Goal: Information Seeking & Learning: Learn about a topic

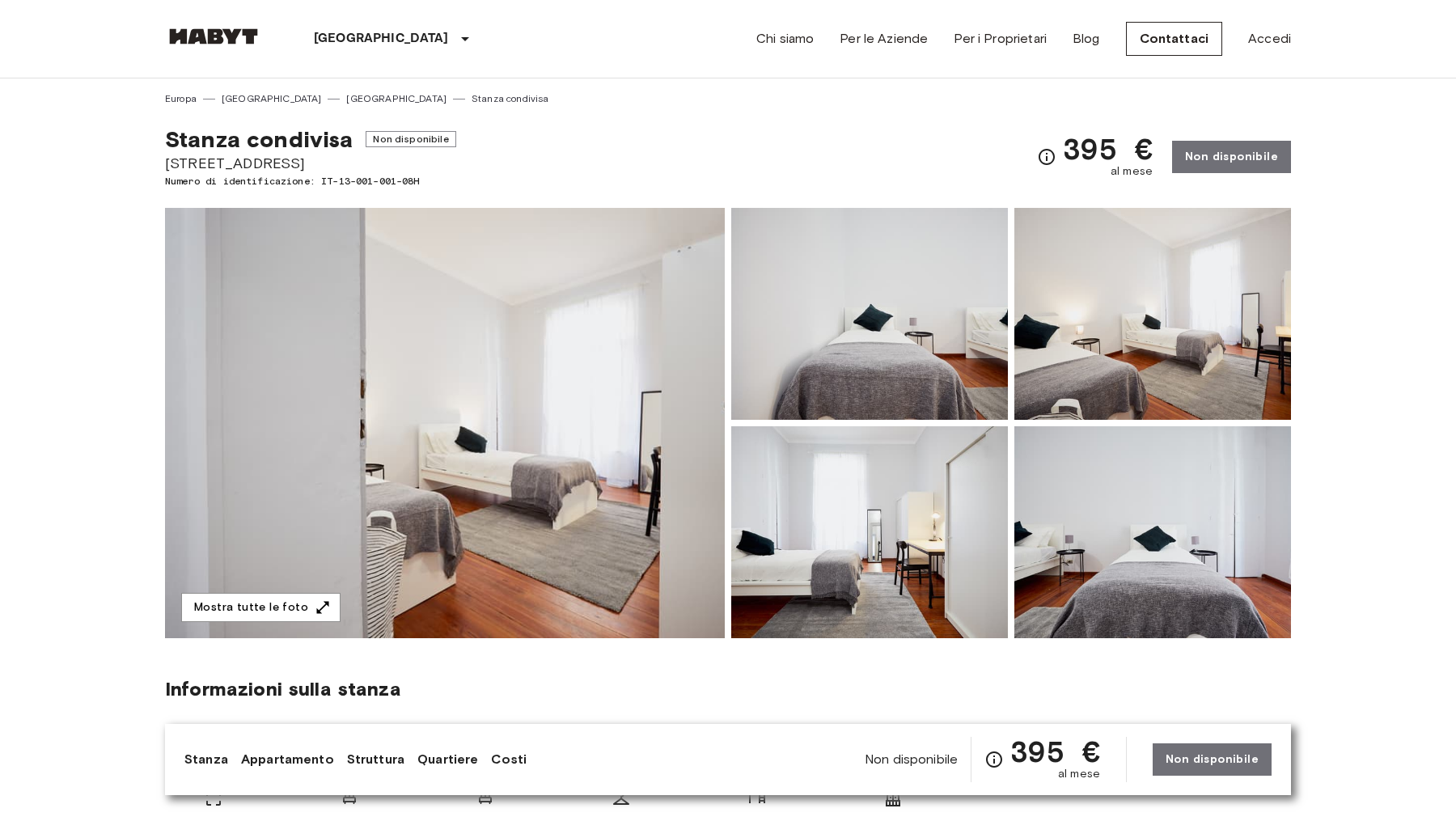
scroll to position [75, 0]
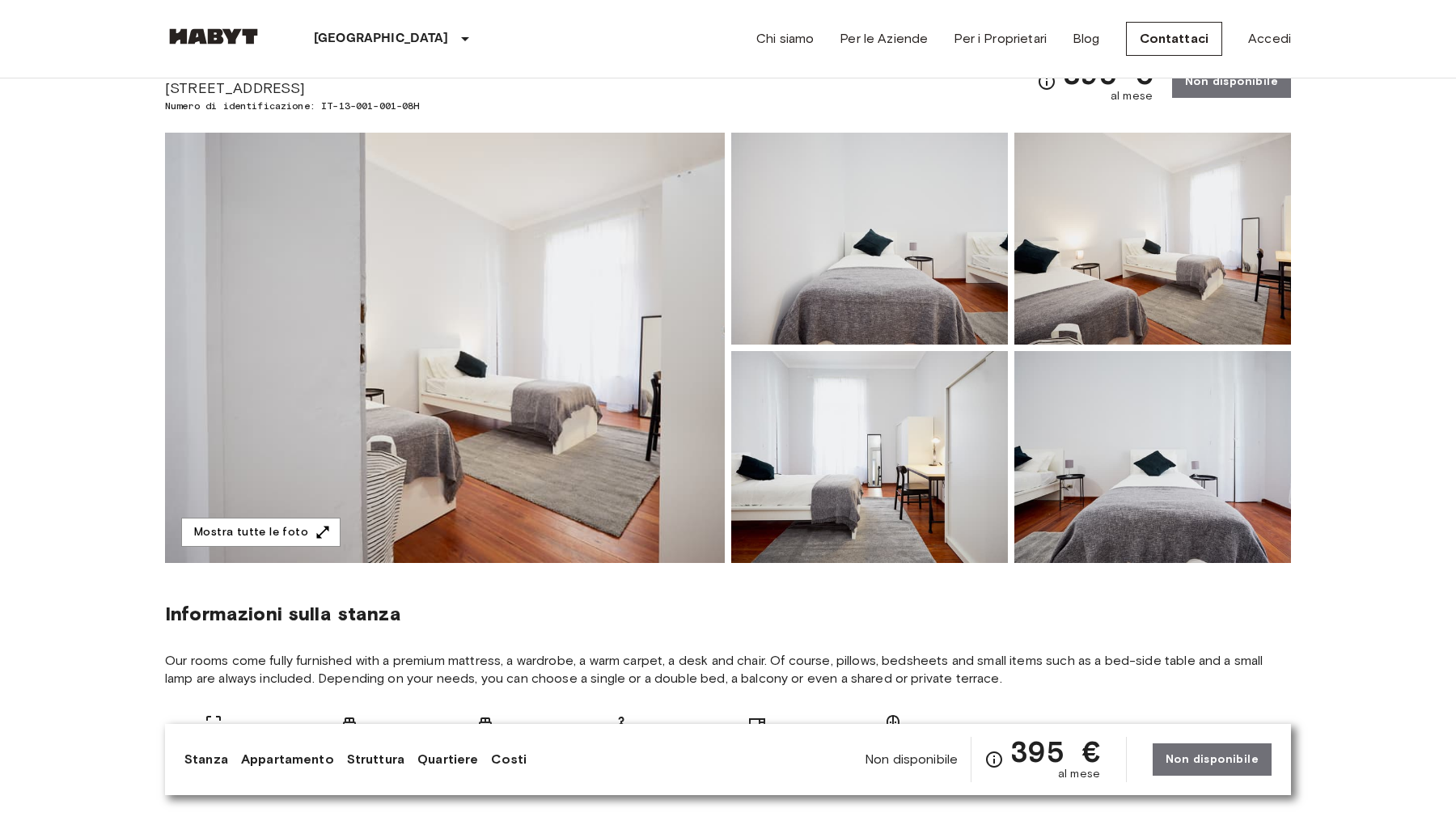
click at [571, 415] on img at bounding box center [445, 347] width 560 height 430
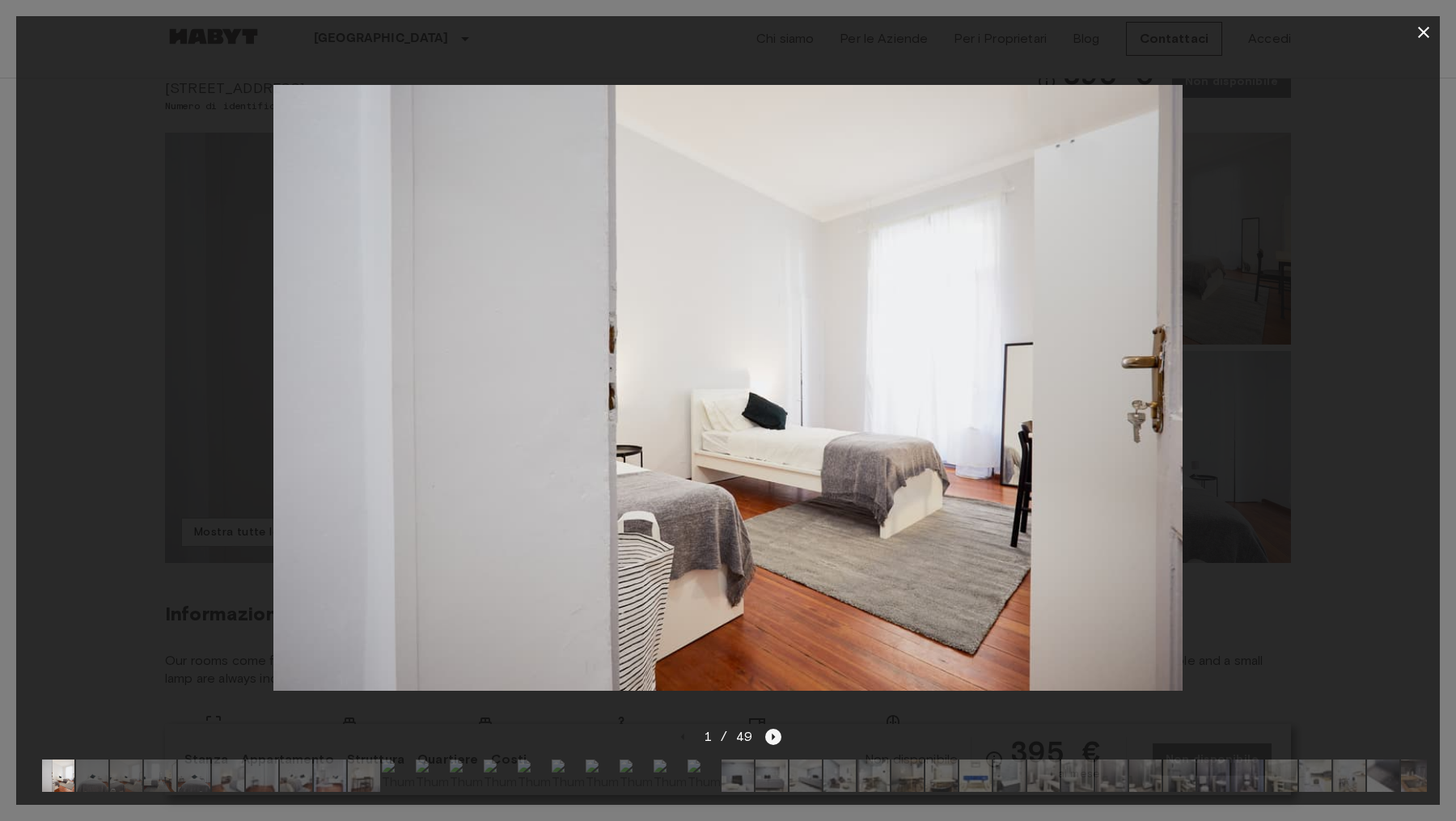
click at [774, 742] on icon "Next image" at bounding box center [773, 737] width 16 height 16
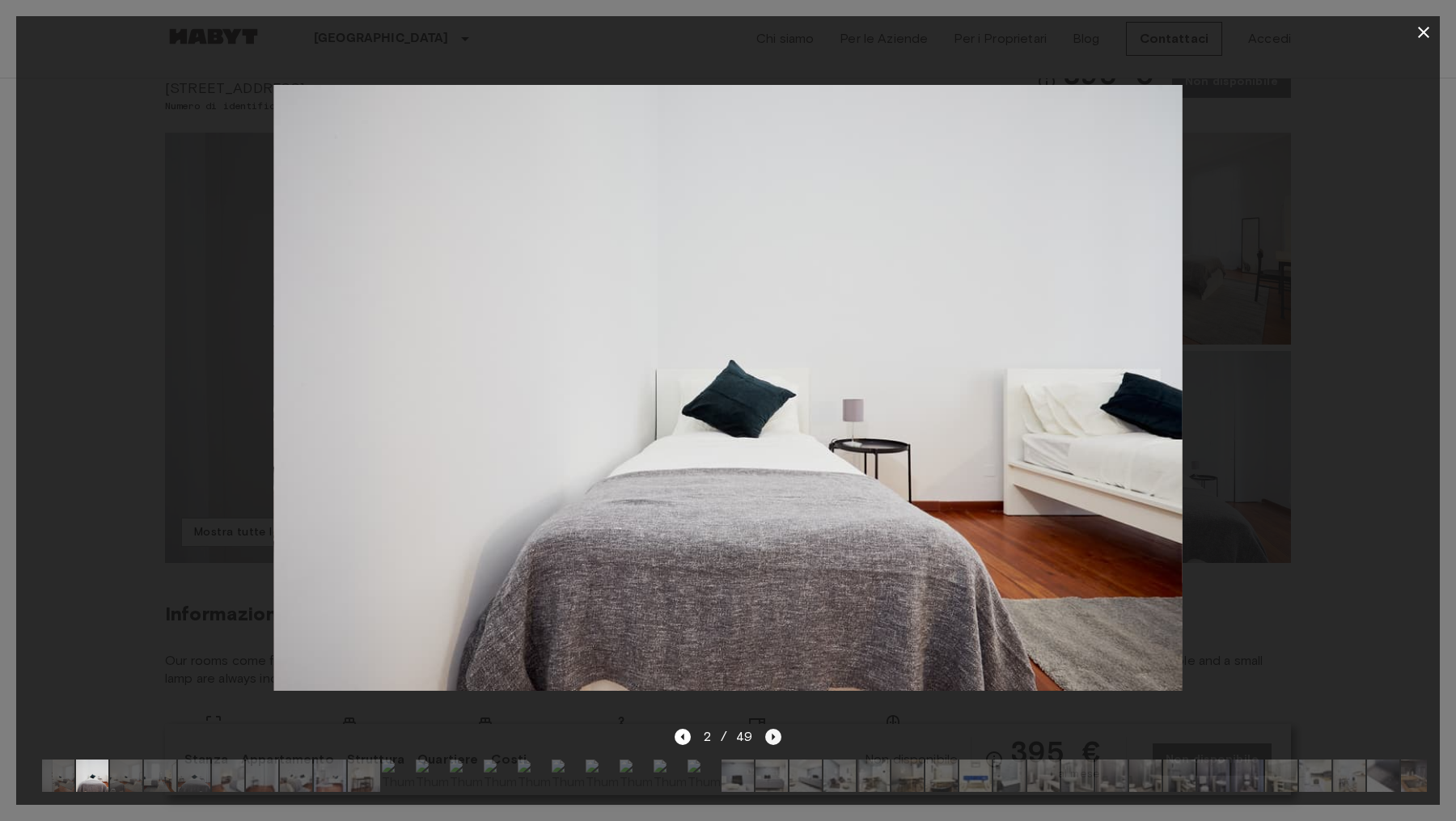
click at [774, 742] on icon "Next image" at bounding box center [773, 737] width 16 height 16
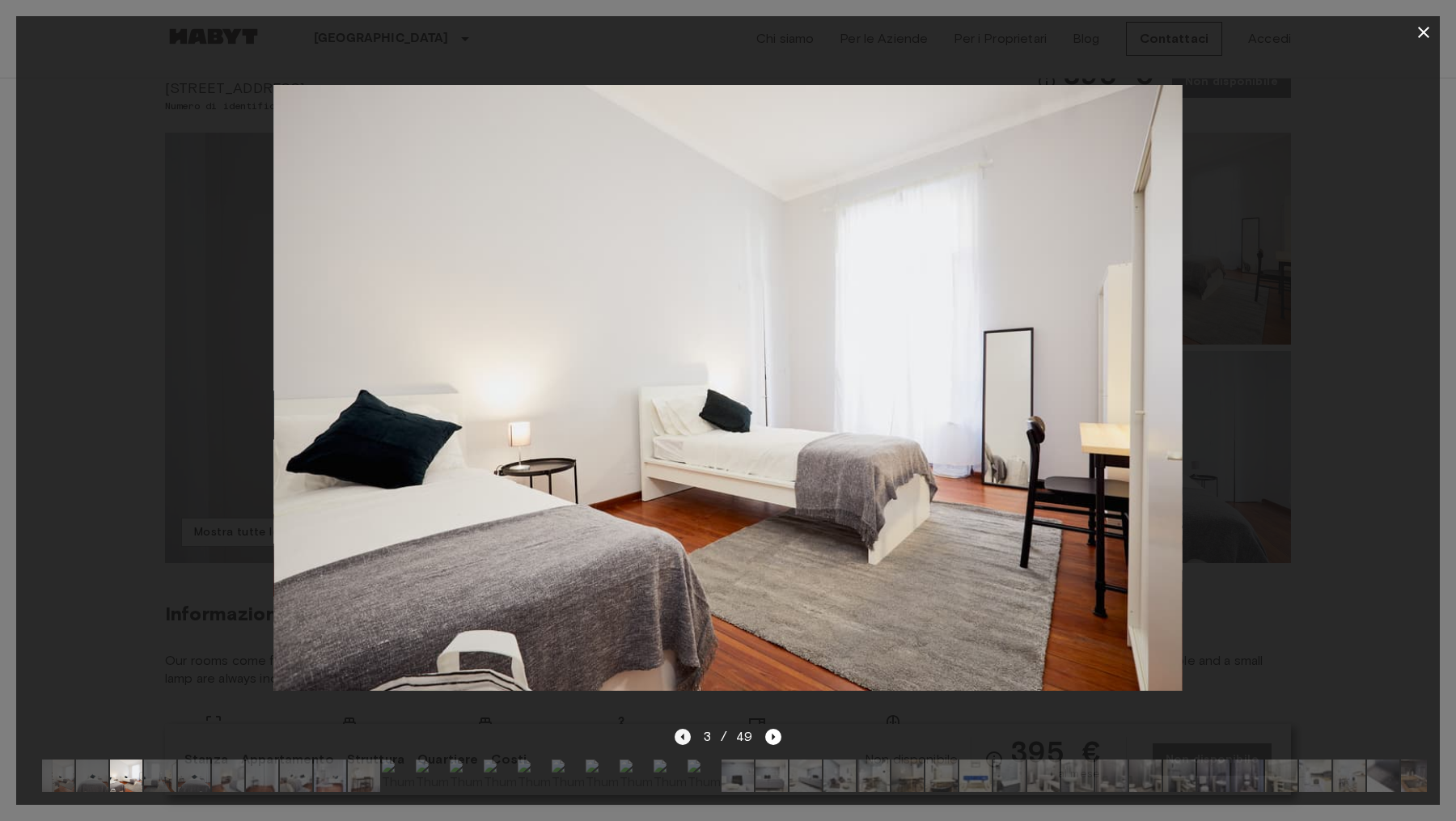
click at [686, 736] on icon "Previous image" at bounding box center [682, 737] width 16 height 16
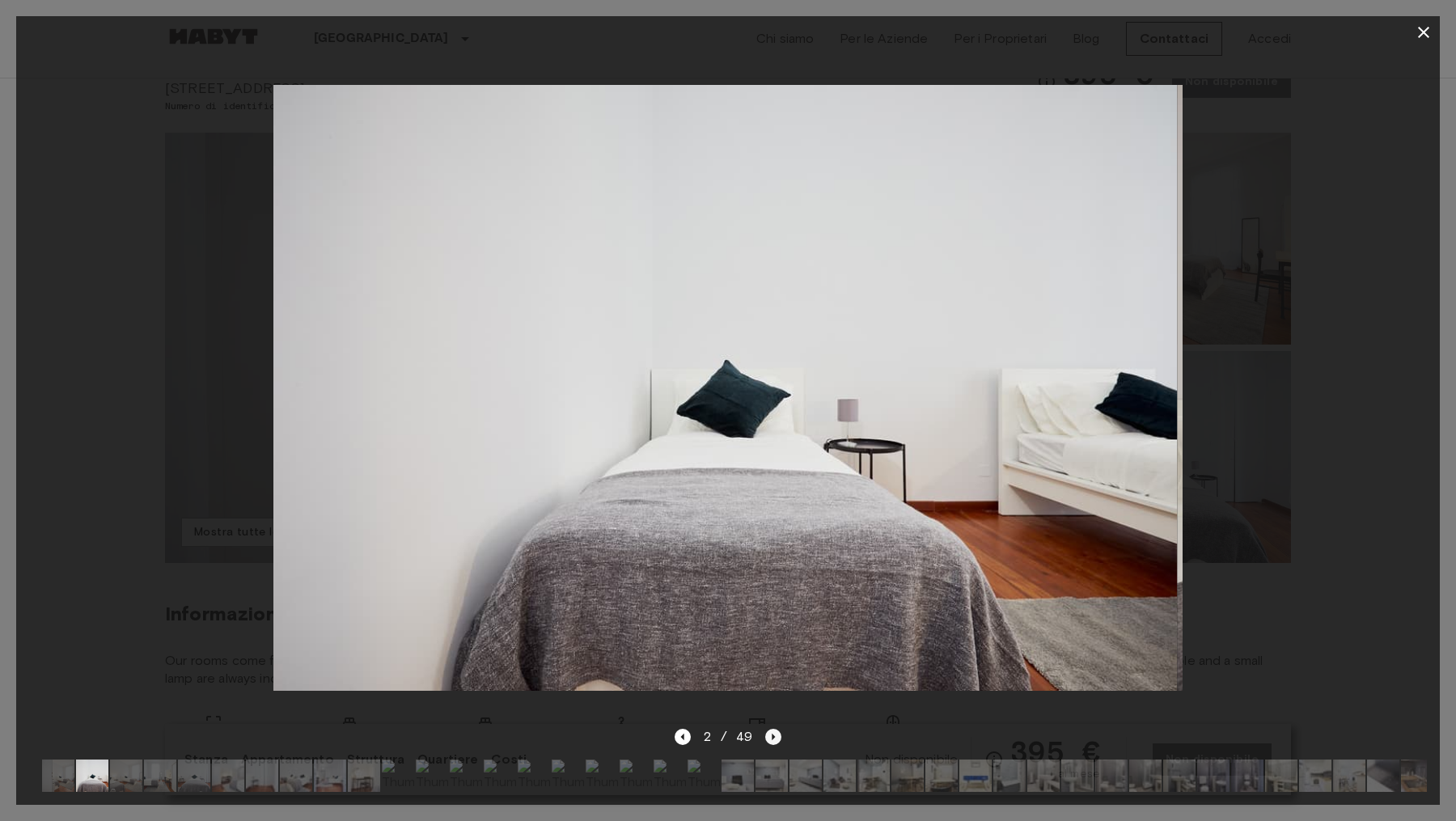
click at [779, 731] on icon "Next image" at bounding box center [773, 737] width 16 height 16
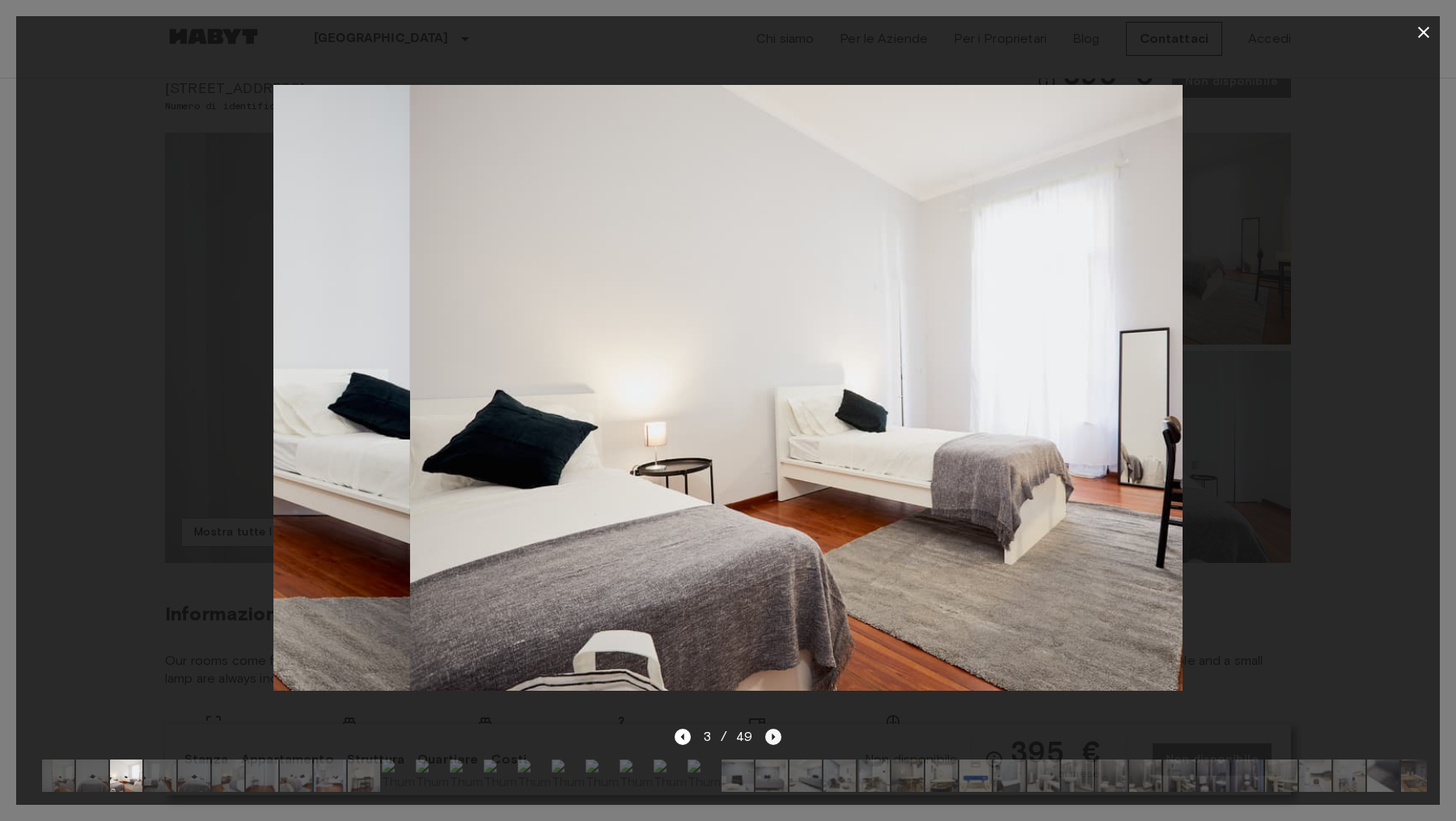
click at [778, 733] on icon "Next image" at bounding box center [773, 737] width 16 height 16
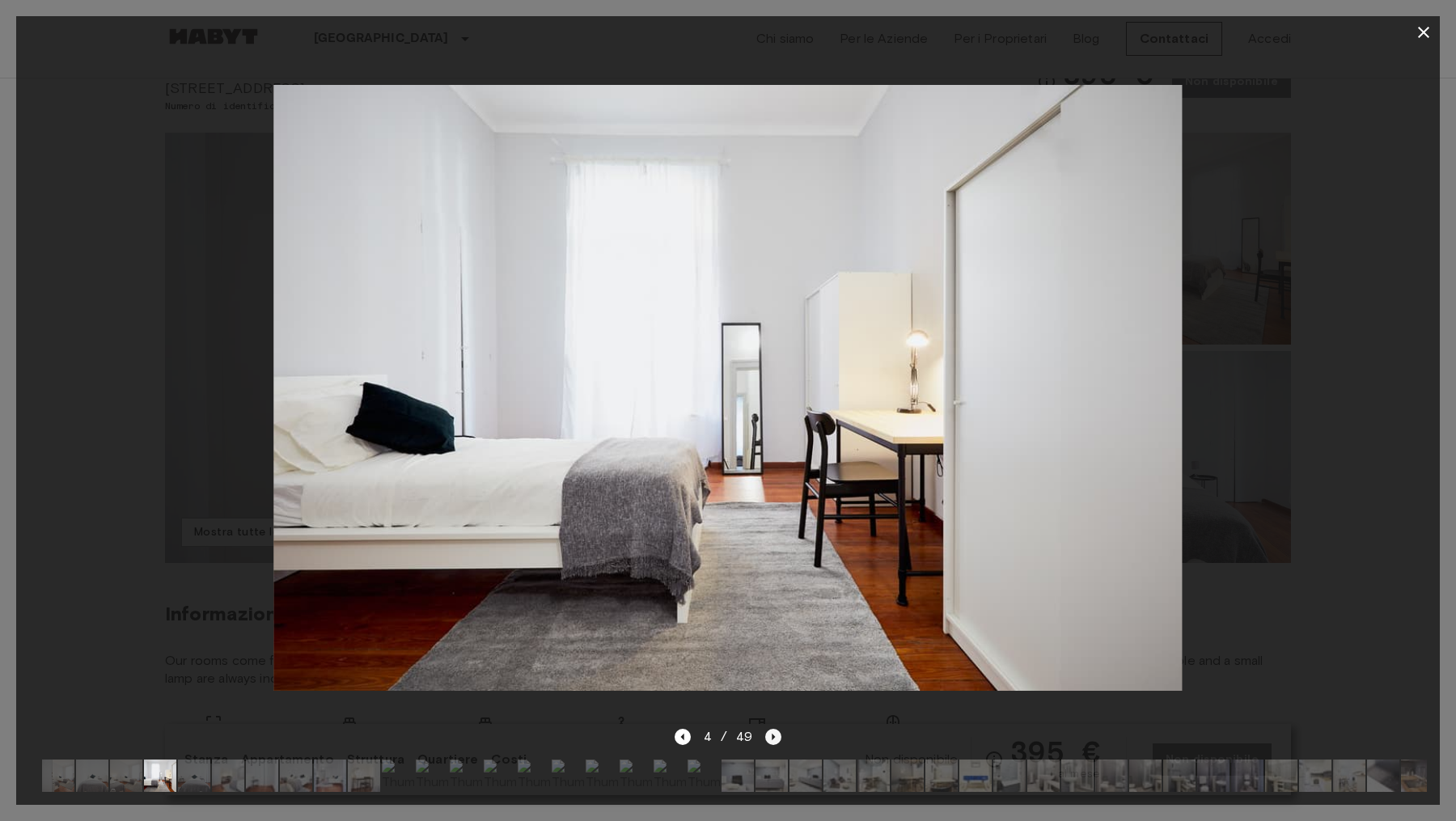
click at [778, 734] on icon "Next image" at bounding box center [773, 737] width 16 height 16
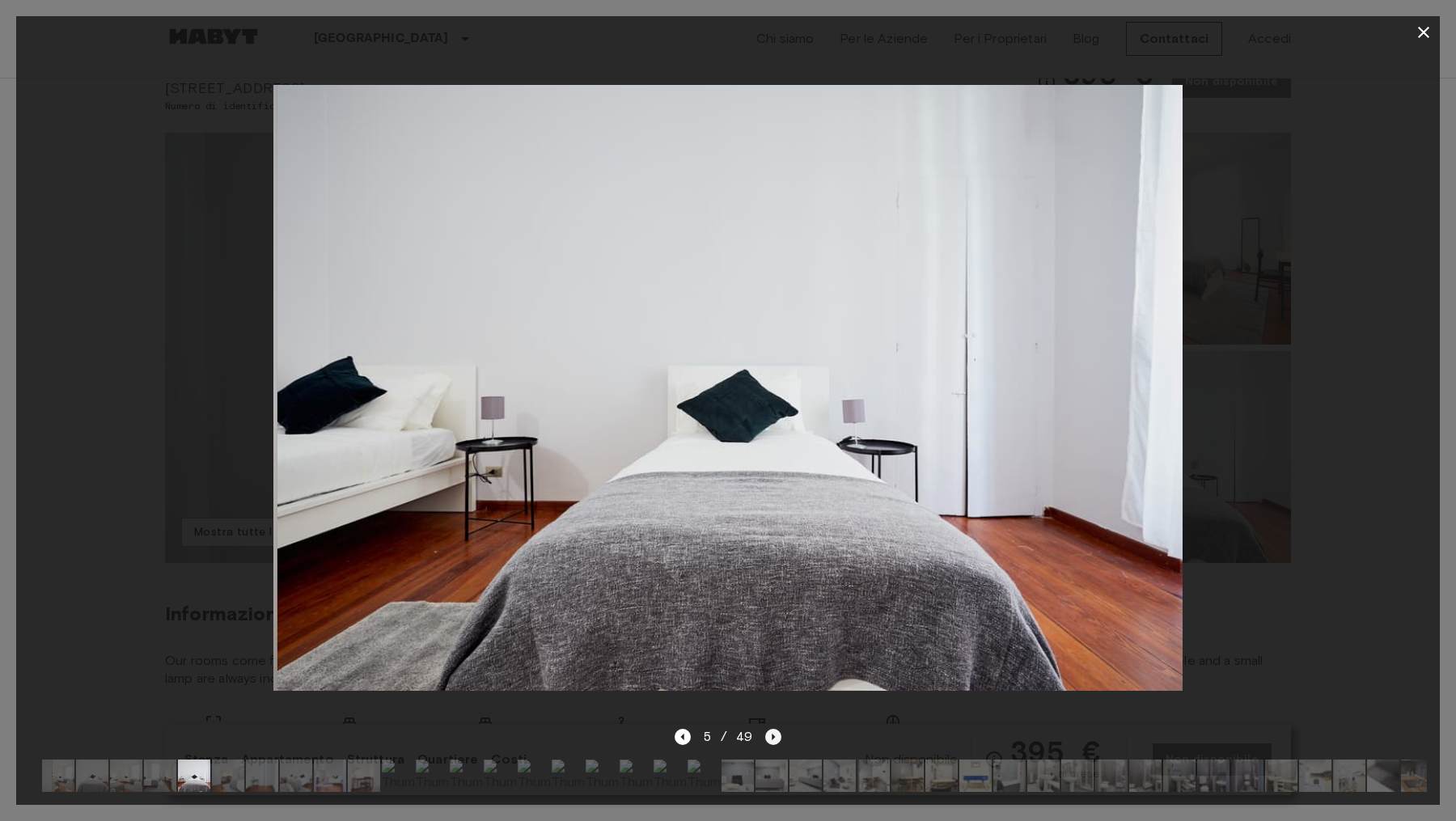
click at [778, 734] on icon "Next image" at bounding box center [773, 737] width 16 height 16
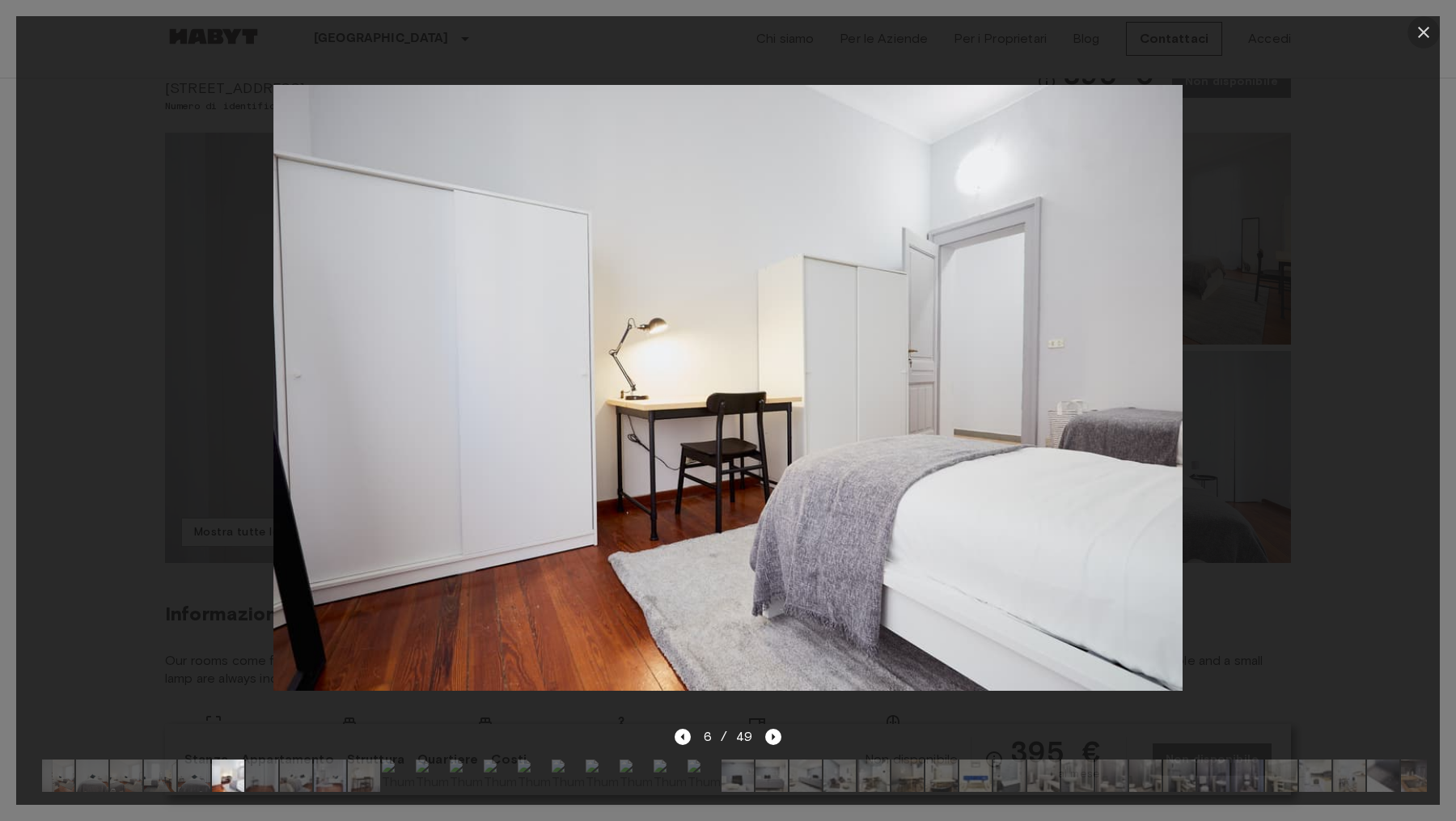
click at [1422, 26] on icon "button" at bounding box center [1424, 32] width 20 height 20
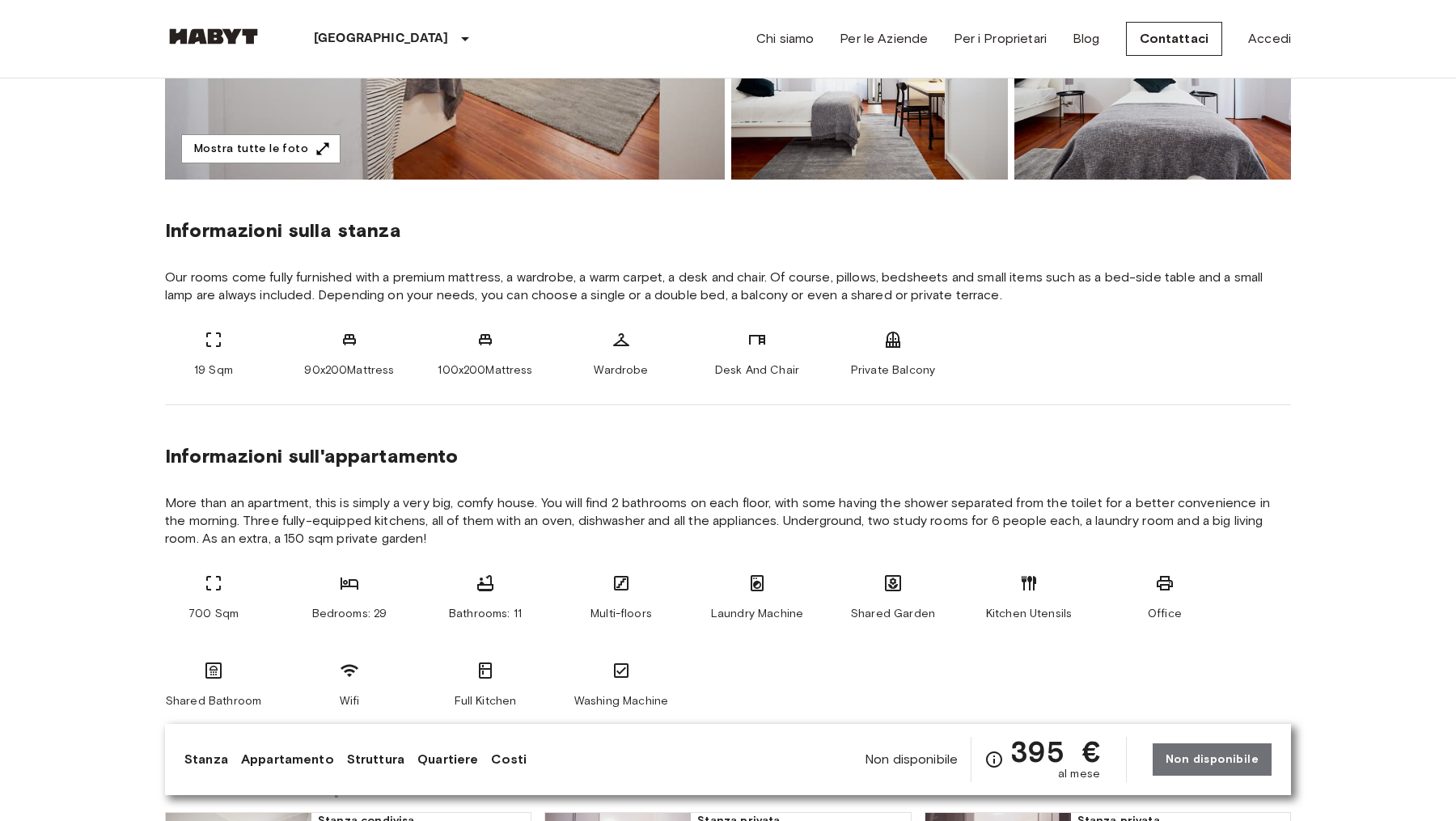
scroll to position [0, 0]
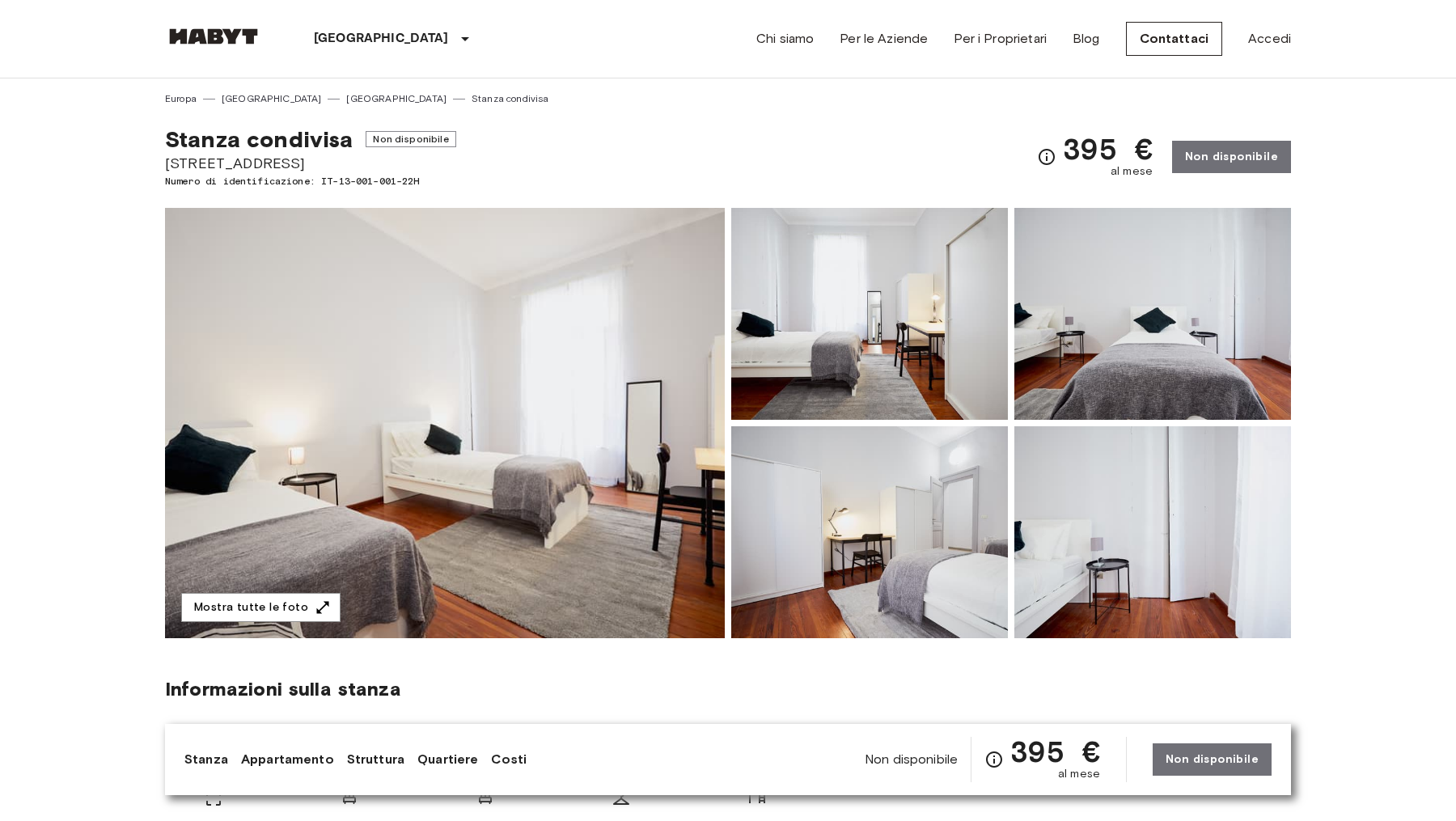
click at [572, 393] on img at bounding box center [445, 423] width 560 height 430
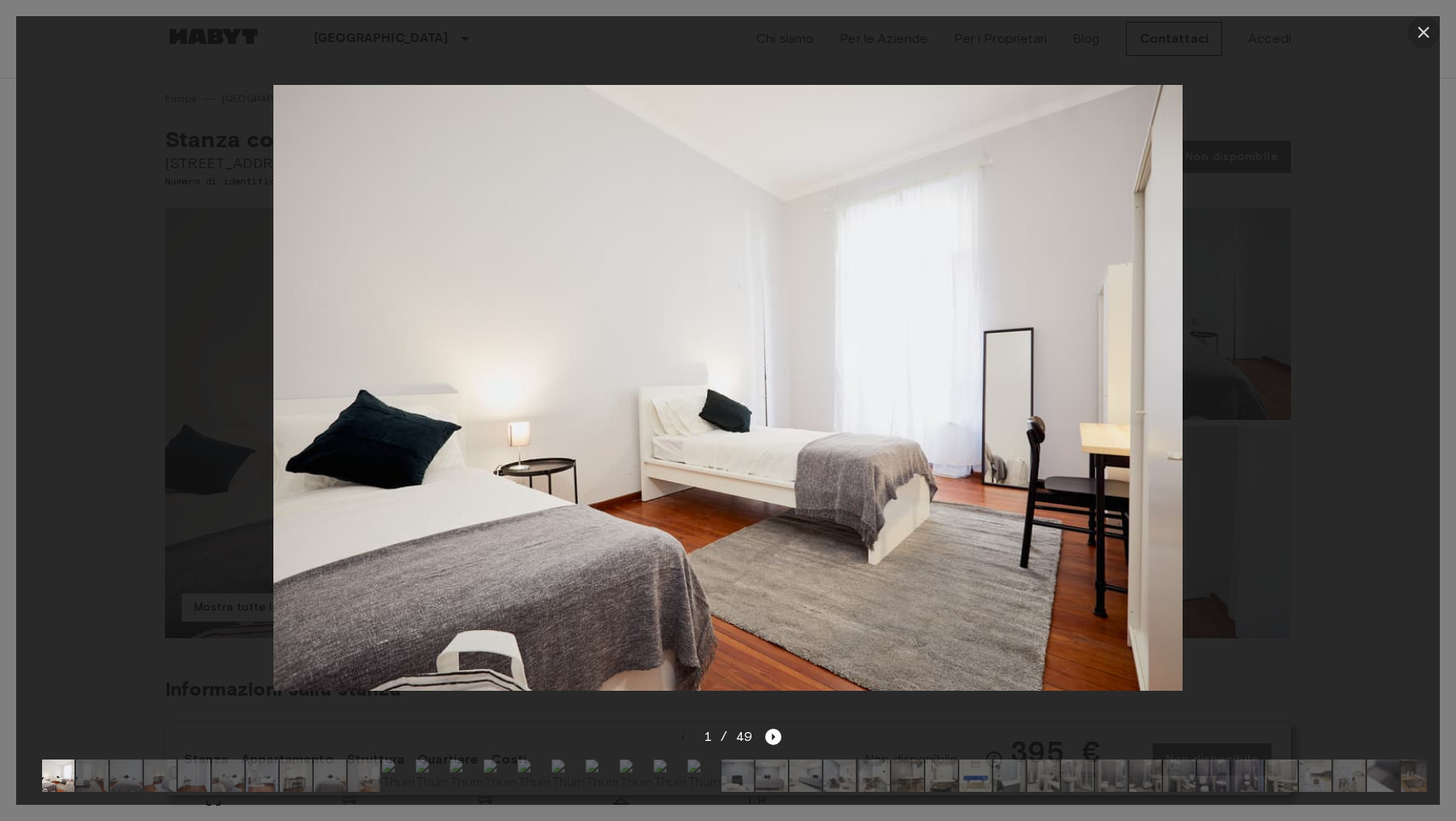
click at [1427, 37] on icon "button" at bounding box center [1423, 32] width 11 height 11
